Goal: Task Accomplishment & Management: Use online tool/utility

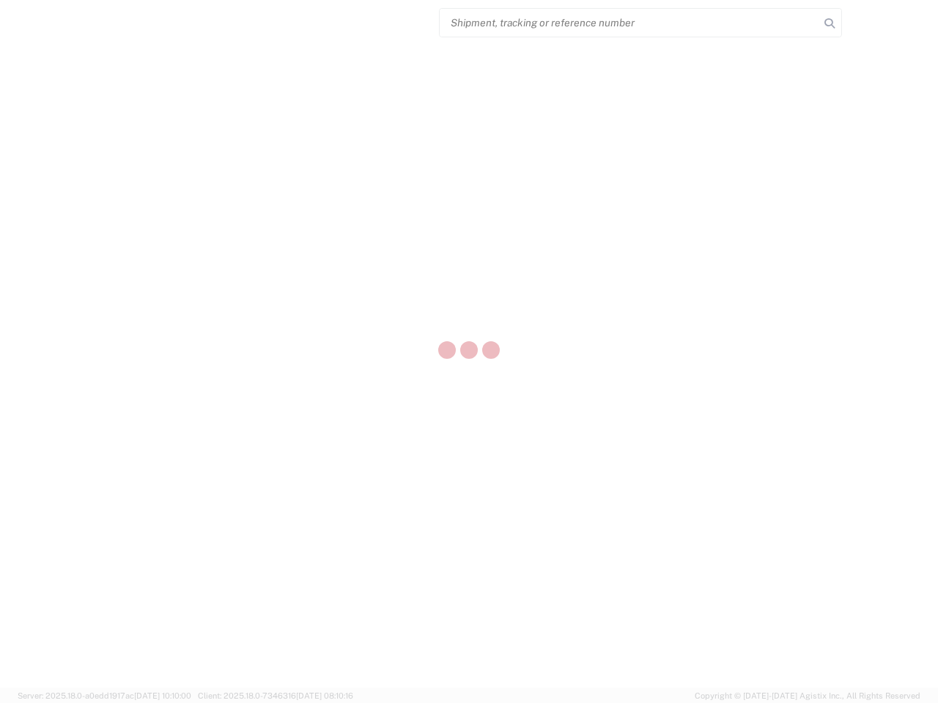
select select "US"
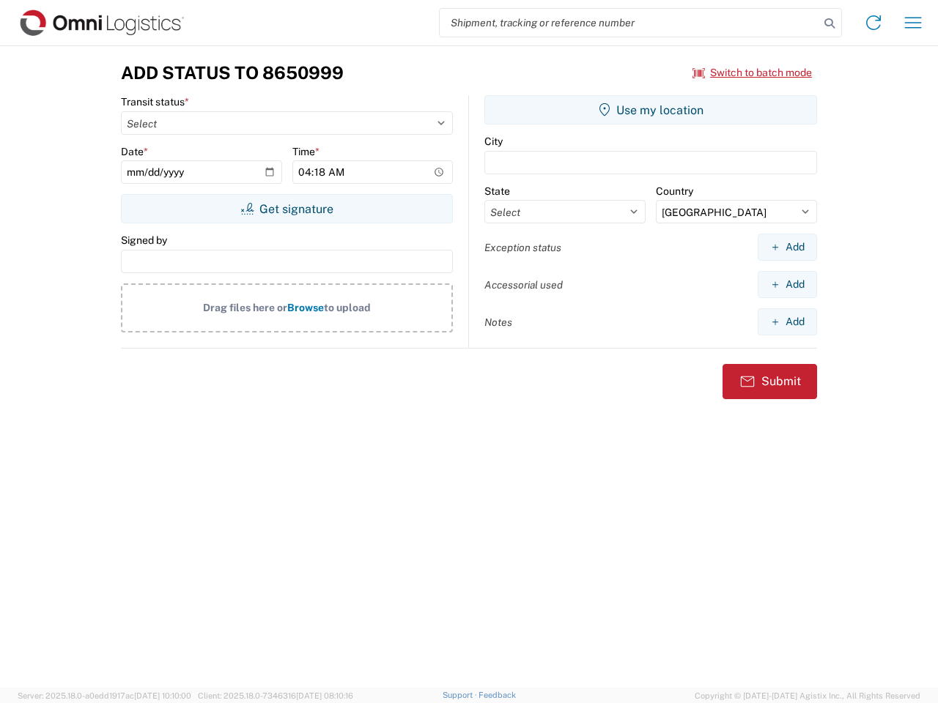
click at [629, 23] on input "search" at bounding box center [629, 23] width 379 height 28
click at [829, 23] on icon at bounding box center [829, 23] width 21 height 21
click at [873, 23] on icon at bounding box center [873, 22] width 23 height 23
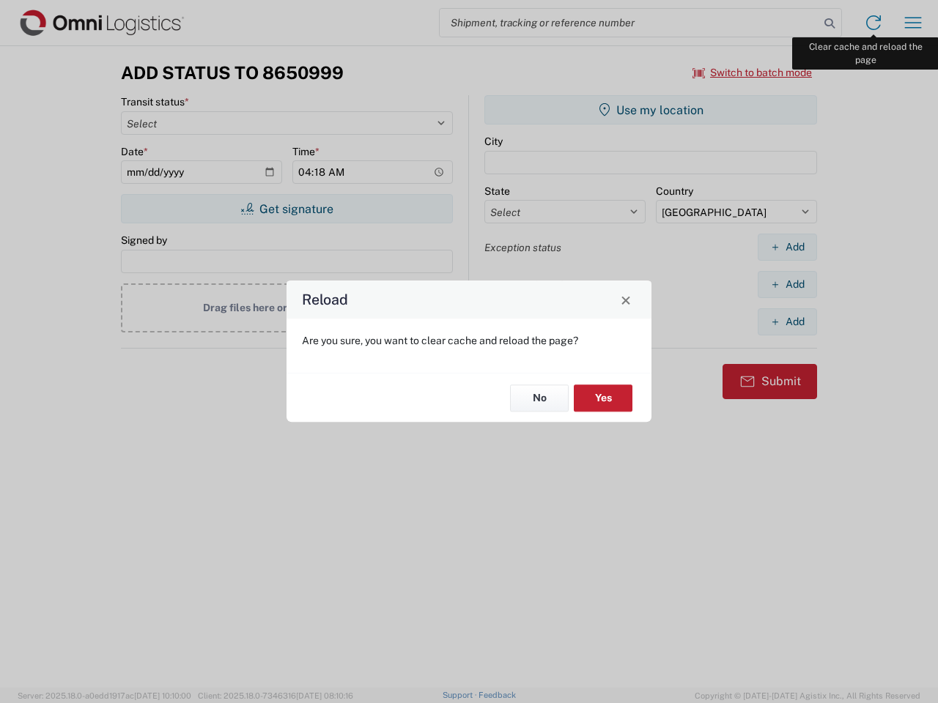
click at [913, 23] on div "Reload Are you sure, you want to clear cache and reload the page? No Yes" at bounding box center [469, 351] width 938 height 703
click at [752, 73] on div "Reload Are you sure, you want to clear cache and reload the page? No Yes" at bounding box center [469, 351] width 938 height 703
click at [286, 209] on div "Reload Are you sure, you want to clear cache and reload the page? No Yes" at bounding box center [469, 351] width 938 height 703
click at [651, 110] on div "Reload Are you sure, you want to clear cache and reload the page? No Yes" at bounding box center [469, 351] width 938 height 703
click at [787, 247] on div "Reload Are you sure, you want to clear cache and reload the page? No Yes" at bounding box center [469, 351] width 938 height 703
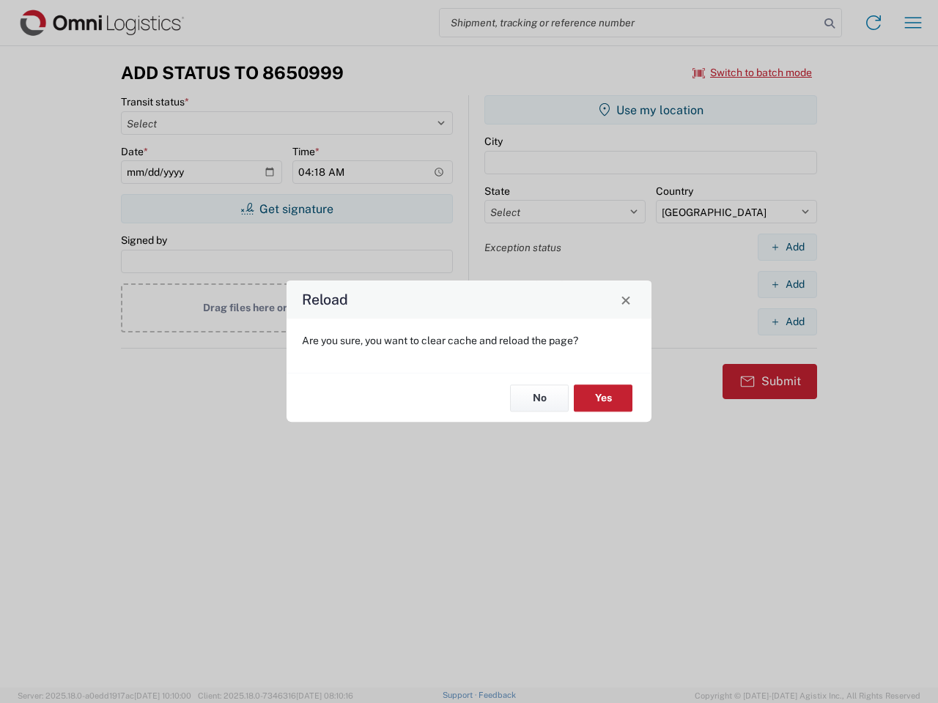
click at [787, 284] on div "Reload Are you sure, you want to clear cache and reload the page? No Yes" at bounding box center [469, 351] width 938 height 703
click at [787, 322] on div "Reload Are you sure, you want to clear cache and reload the page? No Yes" at bounding box center [469, 351] width 938 height 703
